Goal: Information Seeking & Learning: Find specific fact

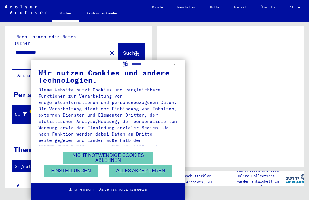
click at [168, 176] on button "Alles akzeptieren" at bounding box center [140, 171] width 63 height 12
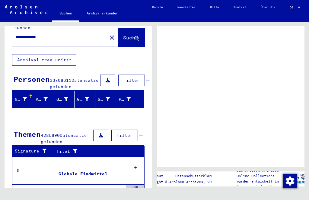
scroll to position [16, 0]
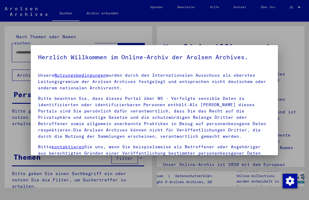
type input "**********"
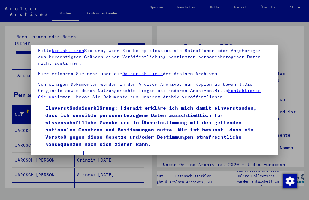
scroll to position [41, 0]
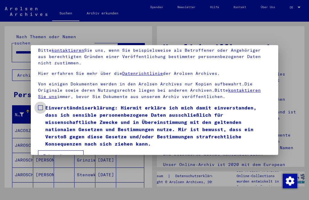
click at [39, 122] on label "Einverständniserklärung: Hiermit erkläre ich mich damit einverstanden, dass ich…" at bounding box center [154, 125] width 232 height 43
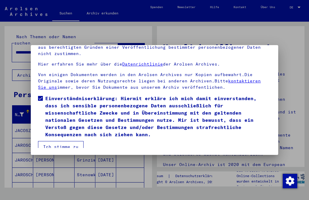
scroll to position [63, 0]
click at [51, 142] on mat-dialog-content "Unsere Nutzungsbedingungen wurden durch den Internationalen Ausschuss als obers…" at bounding box center [154, 83] width 247 height 130
click at [54, 143] on mat-dialog-content "Unsere Nutzungsbedingungen wurden durch den Internationalen Ausschuss als obers…" at bounding box center [154, 83] width 247 height 130
click at [59, 141] on mat-dialog-content "Unsere Nutzungsbedingungen wurden durch den Internationalen Ausschuss als obers…" at bounding box center [154, 83] width 247 height 130
click at [59, 146] on mat-dialog-content "Unsere Nutzungsbedingungen wurden durch den Internationalen Ausschuss als obers…" at bounding box center [154, 83] width 247 height 130
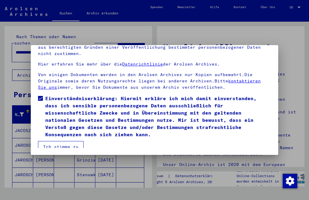
click at [57, 143] on mat-dialog-content "Unsere Nutzungsbedingungen wurden durch den Internationalen Ausschuss als obers…" at bounding box center [154, 83] width 247 height 130
click at [71, 139] on mat-dialog-content "Unsere Nutzungsbedingungen wurden durch den Internationalen Ausschuss als obers…" at bounding box center [154, 83] width 247 height 130
click at [73, 137] on mat-dialog-content "Unsere Nutzungsbedingungen wurden durch den Internationalen Ausschuss als obers…" at bounding box center [154, 83] width 247 height 130
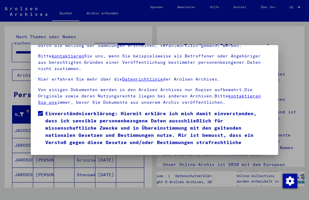
scroll to position [41, 0]
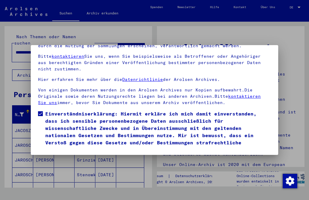
click at [68, 157] on button "Ich stimme zu" at bounding box center [61, 162] width 46 height 11
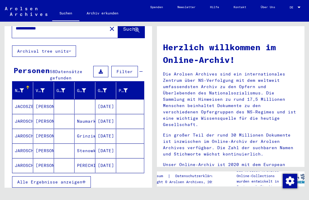
scroll to position [25, 0]
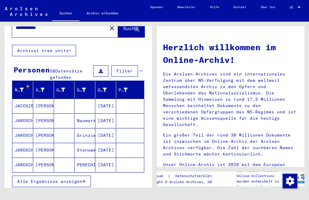
click at [83, 180] on icon "button" at bounding box center [83, 182] width 3 height 4
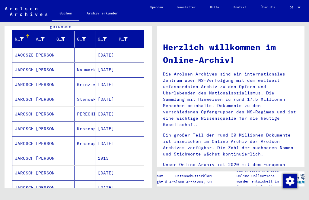
scroll to position [76, 0]
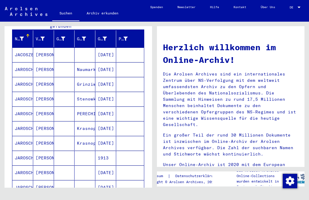
click at [23, 49] on mat-cell "JACOSZEWIEZ" at bounding box center [22, 55] width 21 height 14
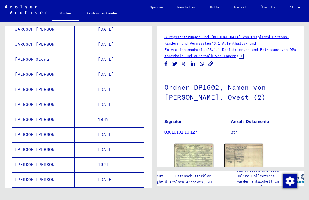
scroll to position [239, 0]
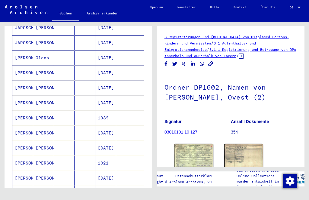
click at [201, 158] on img at bounding box center [193, 156] width 39 height 24
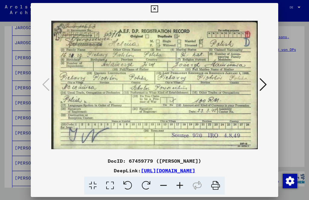
click at [158, 9] on icon at bounding box center [154, 8] width 7 height 7
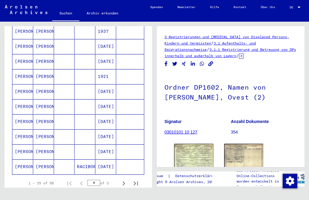
scroll to position [330, 0]
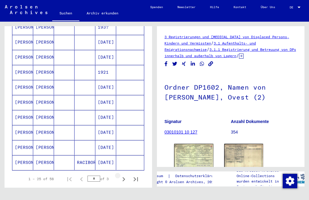
click at [124, 175] on icon "Next page" at bounding box center [123, 179] width 8 height 8
type input "*"
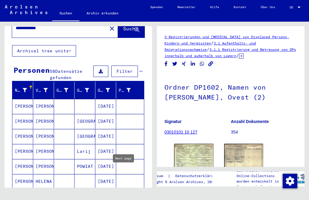
scroll to position [25, 0]
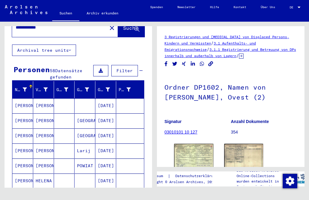
click at [132, 99] on mat-cell at bounding box center [130, 106] width 28 height 15
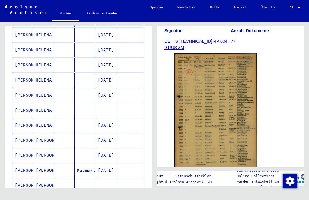
scroll to position [171, 0]
click at [138, 103] on mat-cell at bounding box center [130, 110] width 28 height 15
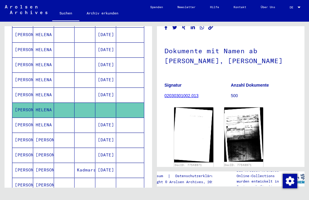
click at [208, 128] on img at bounding box center [193, 135] width 39 height 55
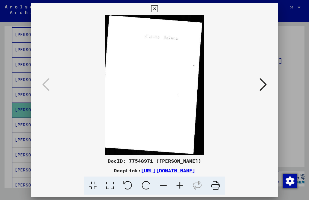
click at [257, 92] on button at bounding box center [262, 85] width 11 height 17
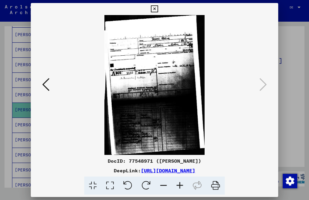
click at [111, 187] on icon at bounding box center [109, 186] width 17 height 18
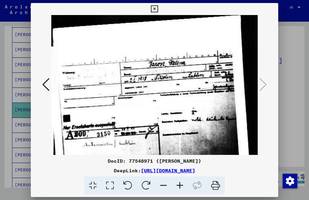
click at [158, 9] on icon at bounding box center [154, 8] width 7 height 7
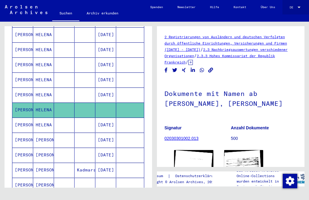
click at [300, 7] on div at bounding box center [298, 7] width 5 height 3
click at [302, 7] on span "English" at bounding box center [295, 7] width 13 height 4
type input "********"
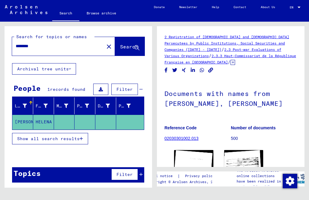
click at [230, 64] on icon at bounding box center [232, 62] width 5 height 5
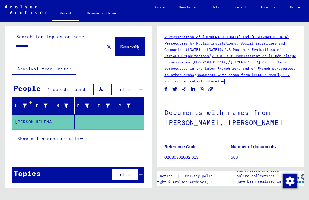
click at [250, 76] on link "Documents with names from [PERSON_NAME], GE. and further sub-structure" at bounding box center [226, 78] width 125 height 11
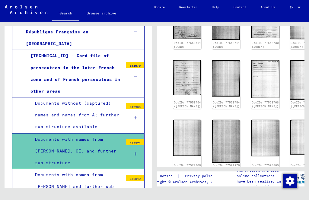
scroll to position [296, 1]
click at [212, 120] on img at bounding box center [226, 141] width 28 height 43
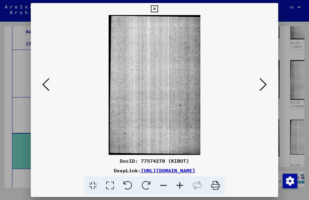
click at [257, 88] on button at bounding box center [262, 85] width 11 height 17
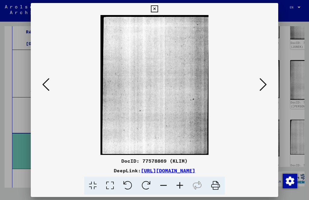
click at [259, 91] on icon at bounding box center [262, 84] width 7 height 14
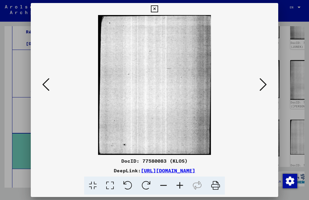
click at [257, 88] on button at bounding box center [262, 85] width 11 height 17
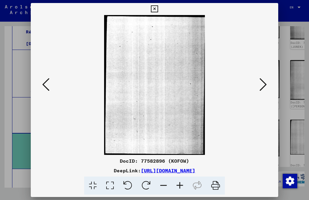
click at [257, 88] on button at bounding box center [262, 85] width 11 height 17
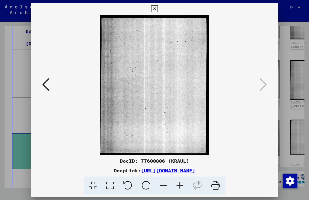
click at [259, 88] on icon at bounding box center [262, 84] width 7 height 14
click at [158, 12] on icon at bounding box center [154, 8] width 7 height 7
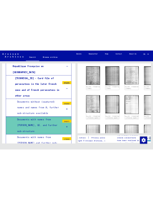
scroll to position [264, 0]
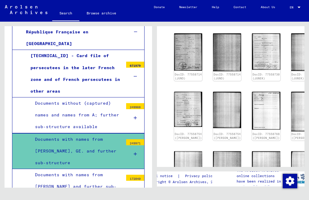
click at [252, 92] on img at bounding box center [266, 111] width 28 height 38
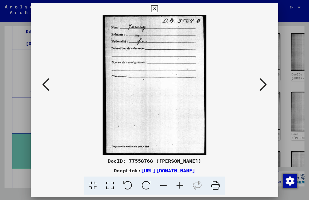
click at [158, 8] on icon at bounding box center [154, 8] width 7 height 7
